Goal: Task Accomplishment & Management: Complete application form

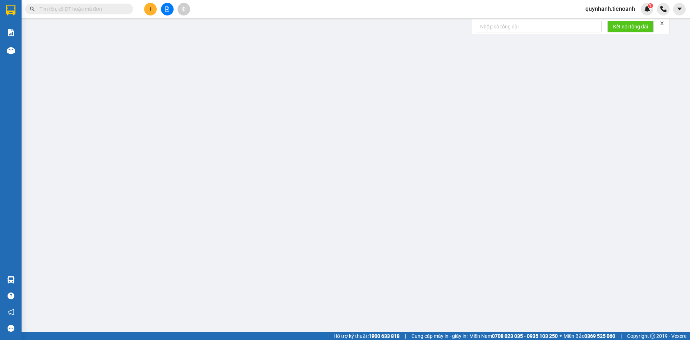
click at [91, 10] on input "text" at bounding box center [82, 9] width 85 height 8
paste input "0818137799"
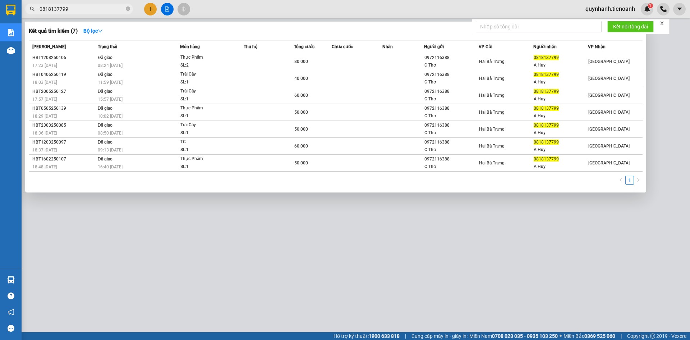
type input "0818137799"
click at [430, 221] on div at bounding box center [345, 170] width 690 height 340
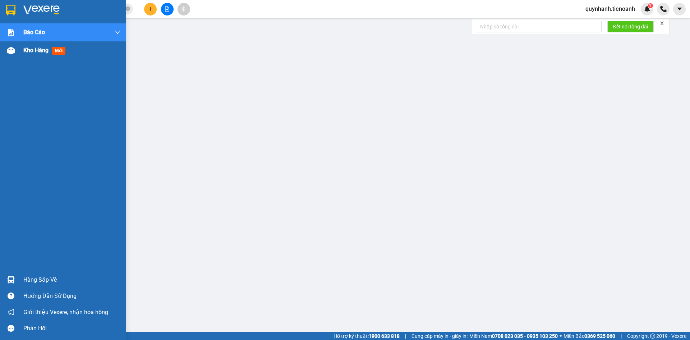
click at [35, 53] on span "Kho hàng" at bounding box center [35, 50] width 25 height 7
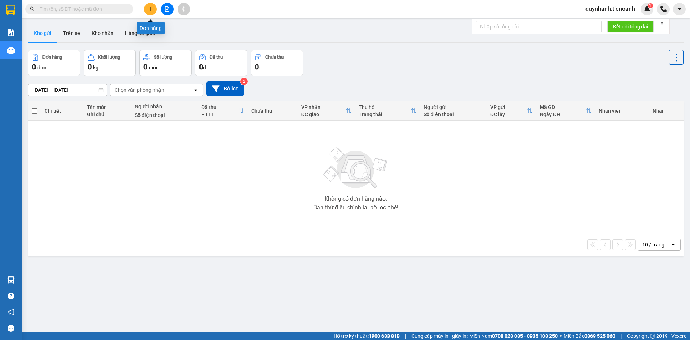
drag, startPoint x: 154, startPoint y: 12, endPoint x: 148, endPoint y: 17, distance: 7.6
click at [153, 13] on button at bounding box center [150, 9] width 13 height 13
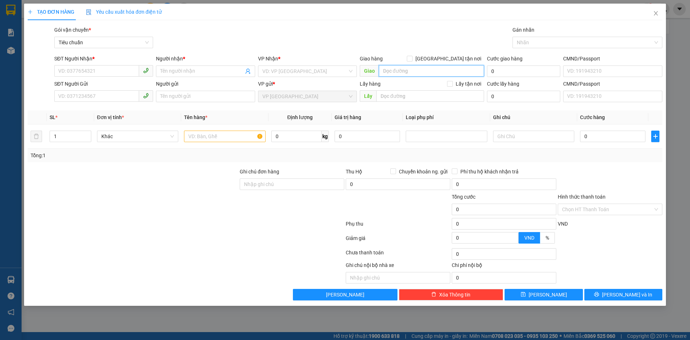
click at [446, 68] on input "search" at bounding box center [431, 71] width 105 height 12
click at [412, 59] on input "Giao tận nơi" at bounding box center [409, 58] width 5 height 5
checkbox input "true"
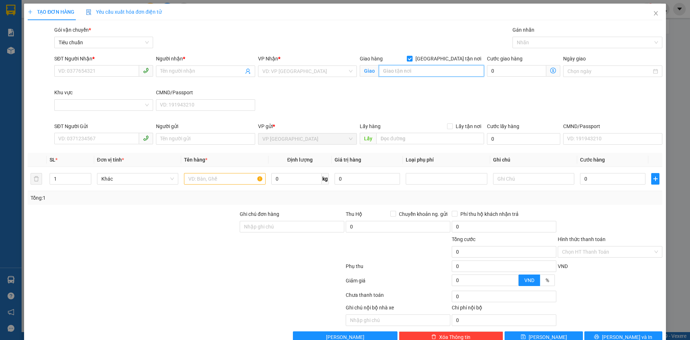
click at [442, 68] on input "search" at bounding box center [431, 71] width 105 height 12
click at [551, 70] on icon "dollar-circle" at bounding box center [554, 71] width 6 height 6
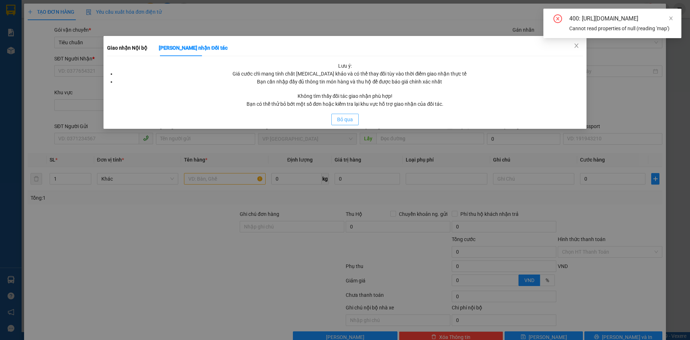
click at [352, 118] on span "Bỏ qua" at bounding box center [345, 119] width 16 height 8
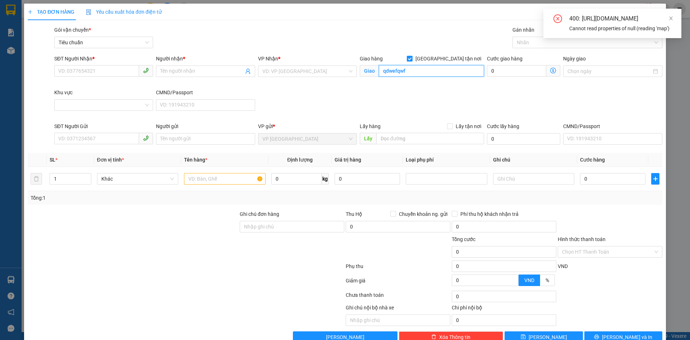
click at [451, 75] on input "qdwefqwf" at bounding box center [431, 71] width 105 height 12
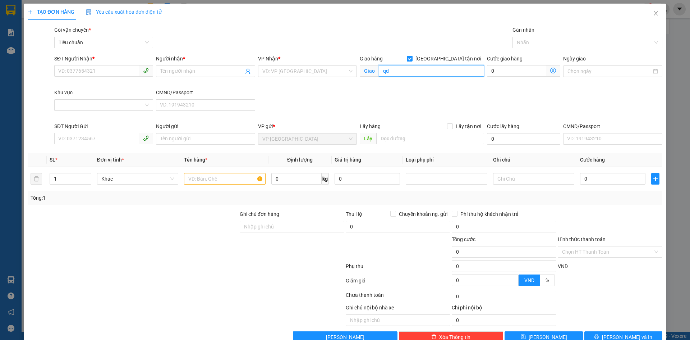
type input "q"
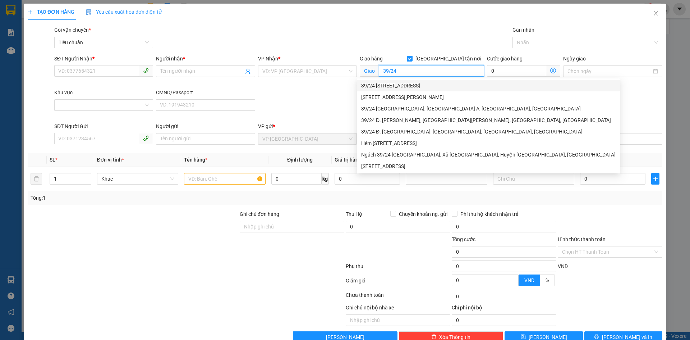
click at [448, 83] on div "39/24 Tổ 29, Khu Phố 3, Thủ Đức, Hồ Chí Minh" at bounding box center [488, 86] width 255 height 8
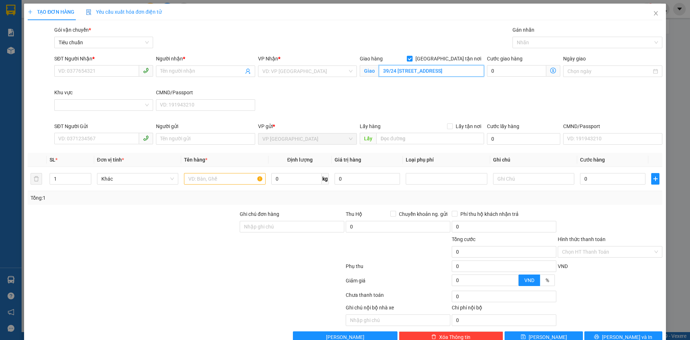
type input "39/24 Tổ 29, Khu Phố 3, Thủ Đức, Hồ Chí Minh"
click at [551, 72] on icon "dollar-circle" at bounding box center [554, 71] width 6 height 6
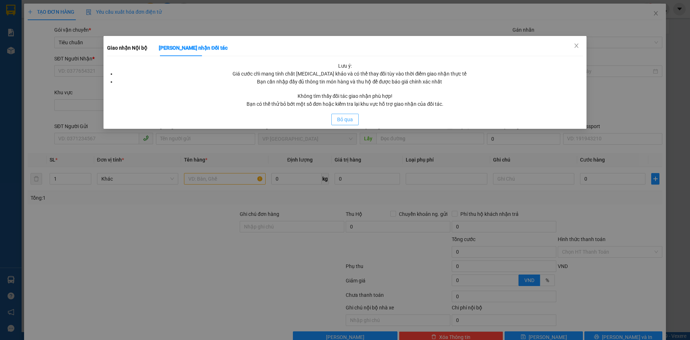
click at [346, 117] on span "Bỏ qua" at bounding box center [345, 119] width 16 height 8
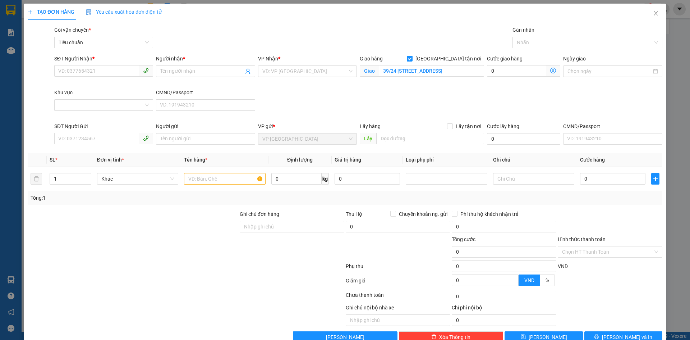
click at [547, 72] on span "Giao nhận Nội bộ Giao nhận Đối tác Lưu ý: Giá cước chỉ mang tính chất tham khảo…" at bounding box center [554, 71] width 14 height 12
click at [551, 70] on icon "dollar-circle" at bounding box center [554, 71] width 6 height 6
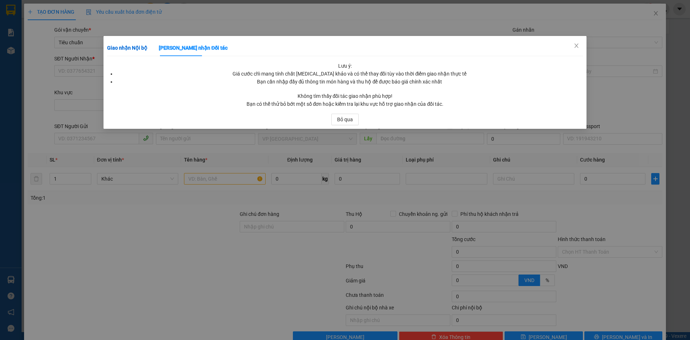
click at [128, 51] on div "Giao nhận Nội bộ" at bounding box center [127, 48] width 40 height 8
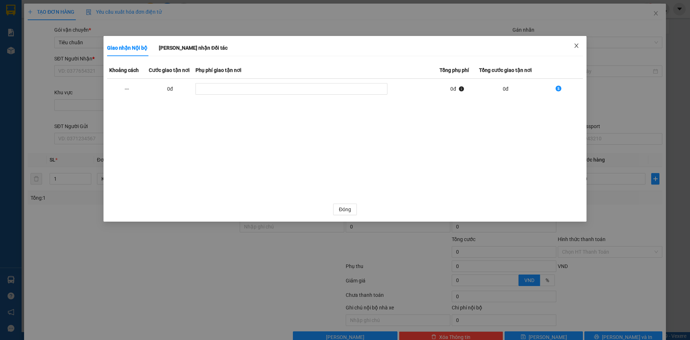
click at [575, 46] on icon "close" at bounding box center [577, 46] width 6 height 6
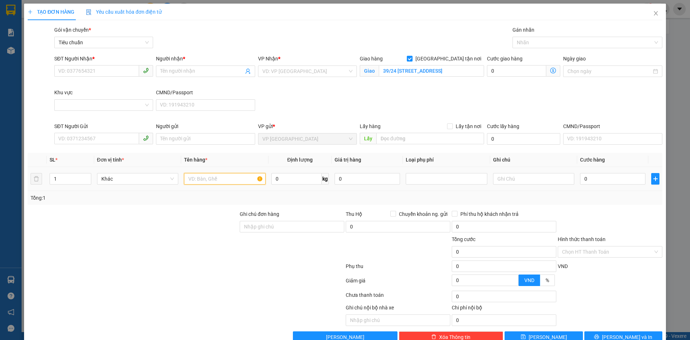
click at [213, 183] on input "text" at bounding box center [224, 179] width 81 height 12
type input "bhifhweofjoiwjfoiqw3"
click at [301, 177] on input "0" at bounding box center [296, 179] width 50 height 12
type input "h"
type input "0"
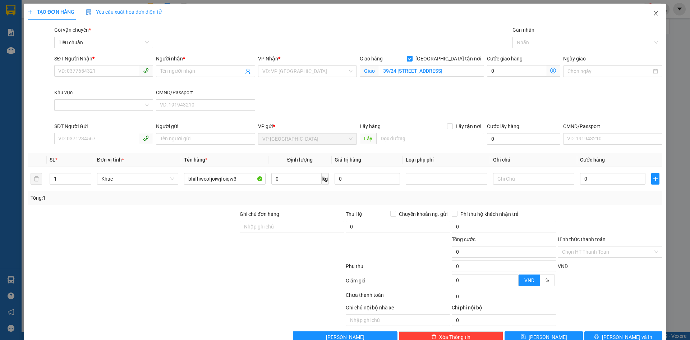
click at [653, 12] on icon "close" at bounding box center [656, 13] width 6 height 6
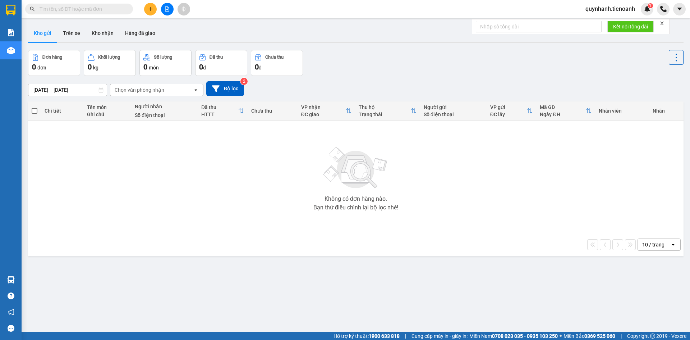
click at [115, 11] on input "text" at bounding box center [82, 9] width 85 height 8
paste input "0384749099"
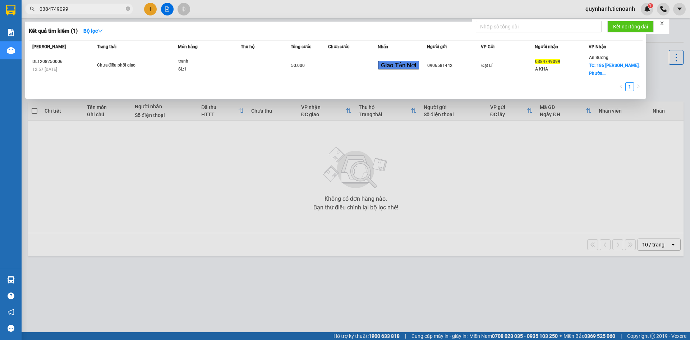
type input "0384749099"
click at [267, 314] on div at bounding box center [345, 170] width 690 height 340
click at [129, 10] on icon "close-circle" at bounding box center [128, 8] width 4 height 4
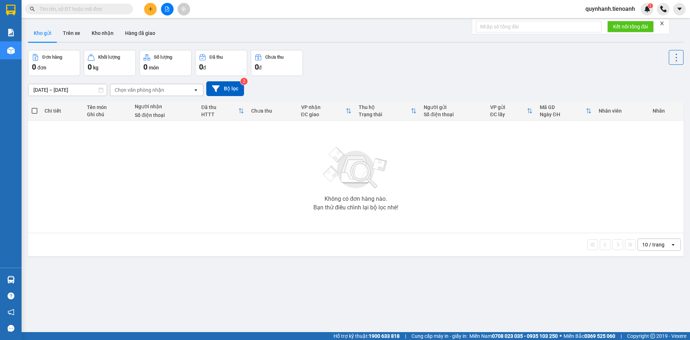
paste input "0978271557"
type input "0978271557"
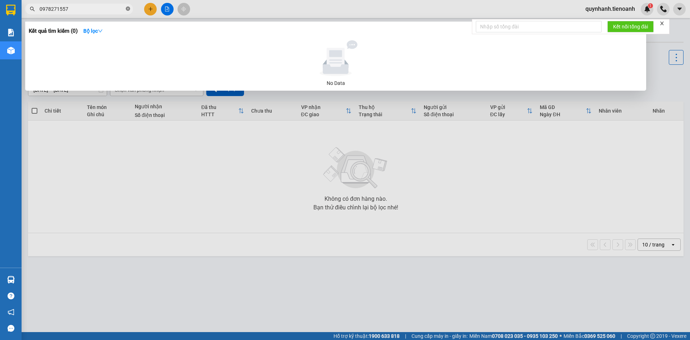
click at [129, 9] on icon "close-circle" at bounding box center [128, 8] width 4 height 4
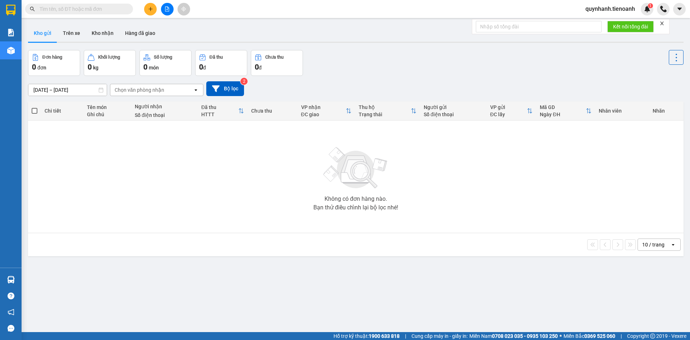
click at [114, 12] on input "text" at bounding box center [82, 9] width 85 height 8
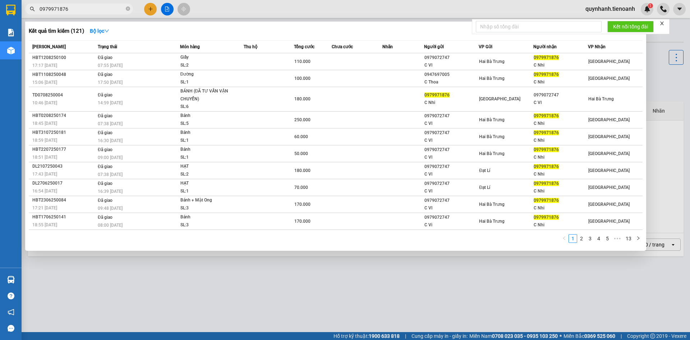
type input "0979971876"
